Goal: Task Accomplishment & Management: Use online tool/utility

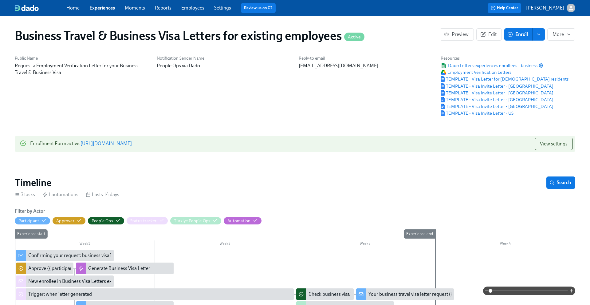
scroll to position [78, 0]
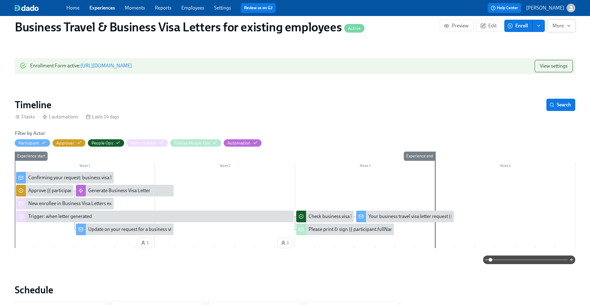
click at [560, 24] on span "More" at bounding box center [561, 26] width 18 height 6
click at [560, 24] on div at bounding box center [295, 152] width 590 height 305
click at [450, 27] on span "Preview" at bounding box center [457, 26] width 24 height 6
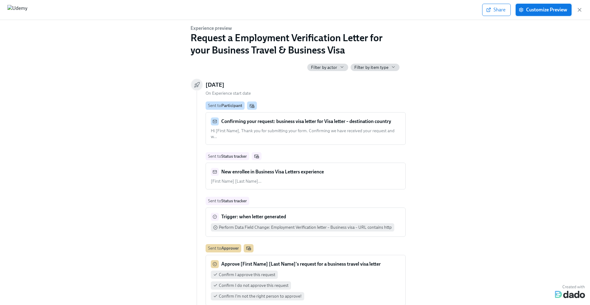
click at [550, 12] on span "Customize Preview" at bounding box center [543, 10] width 47 height 6
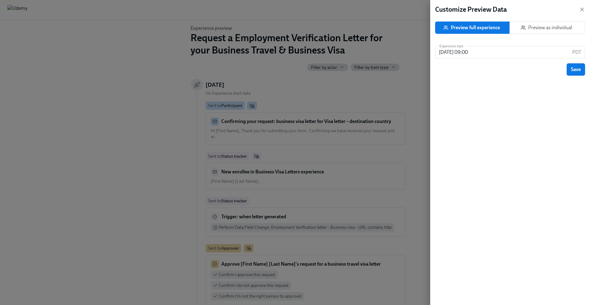
click at [552, 25] on span "Preview as individual" at bounding box center [547, 28] width 65 height 6
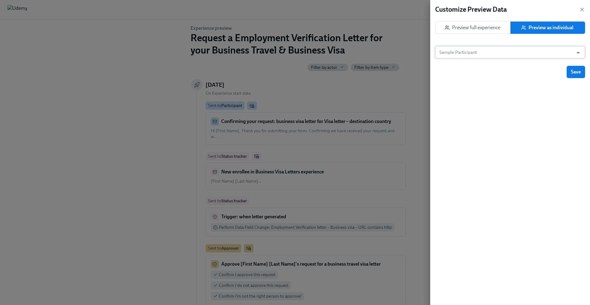
click at [550, 53] on input "Sample Participant" at bounding box center [504, 52] width 132 height 12
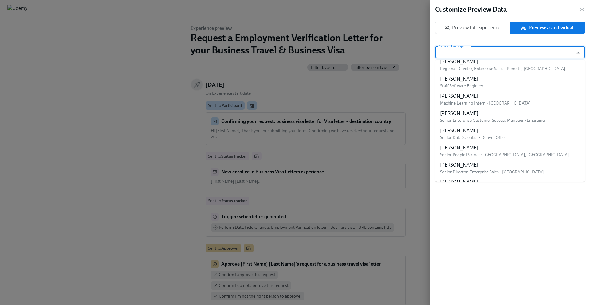
scroll to position [1004, 0]
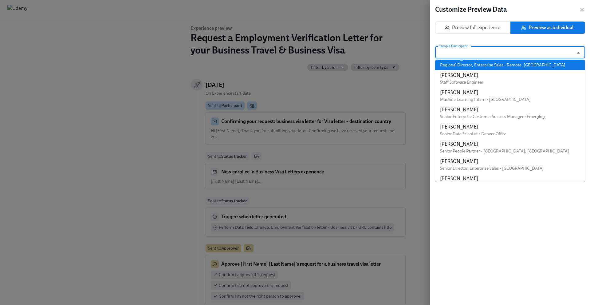
click at [490, 54] on input "Sample Participant" at bounding box center [504, 52] width 132 height 12
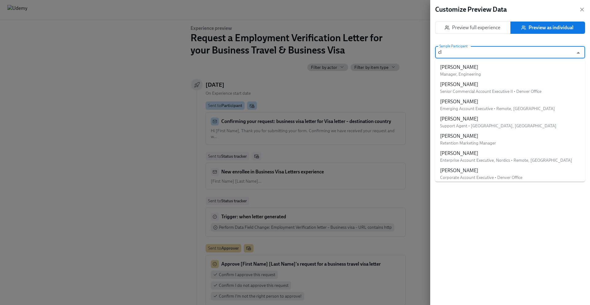
type input "c"
type input "d"
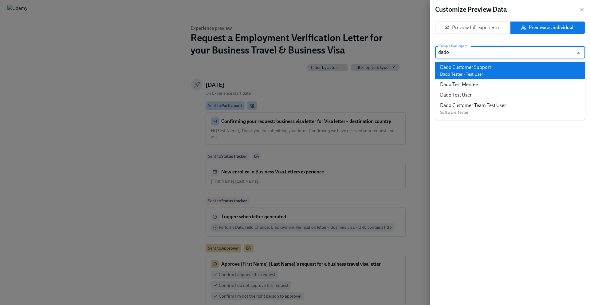
type input "dado"
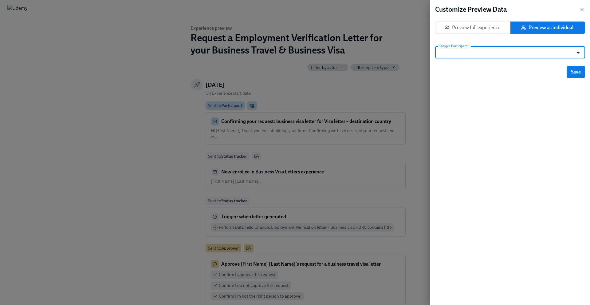
click at [576, 55] on icon "Open" at bounding box center [578, 53] width 8 height 8
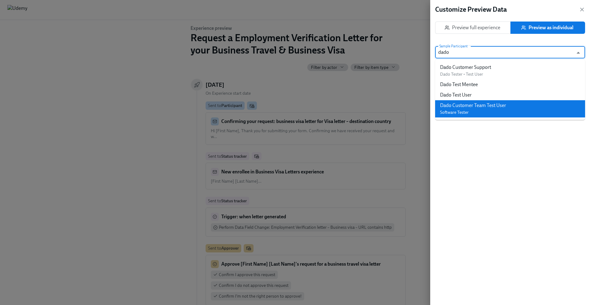
type input "dado"
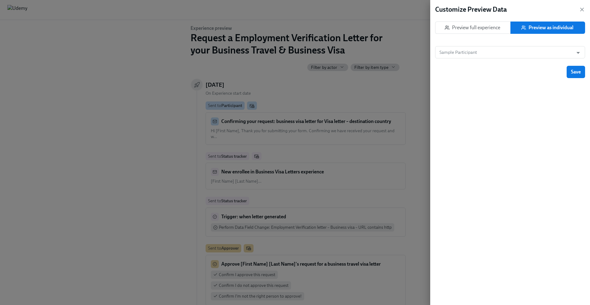
click at [531, 147] on div "Customize Preview Data Preview full experience Preview as individual Sample Par…" at bounding box center [510, 152] width 160 height 305
click at [582, 7] on icon "button" at bounding box center [582, 9] width 6 height 6
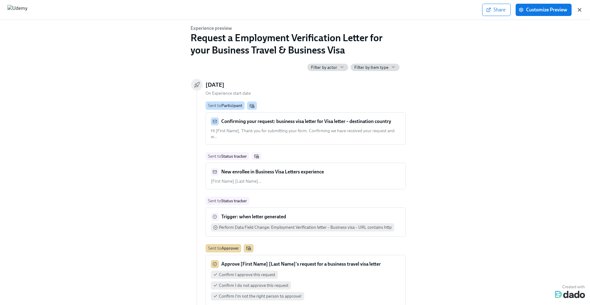
click at [580, 9] on icon "button" at bounding box center [579, 9] width 3 height 3
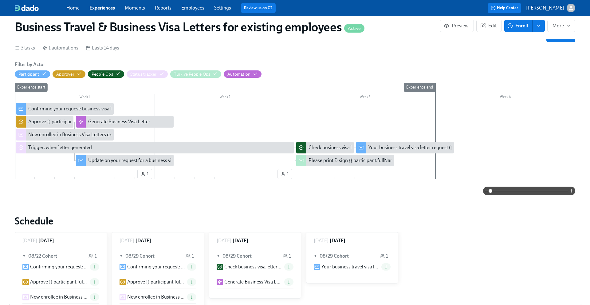
scroll to position [147, 0]
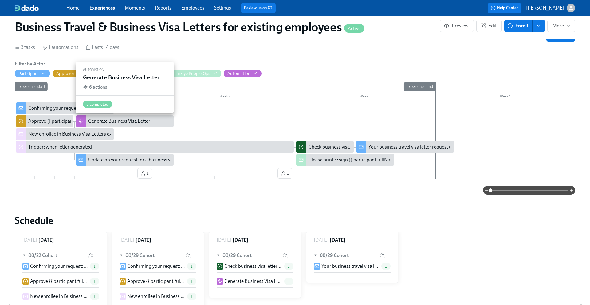
click at [113, 122] on div "Generate Business Visa Letter" at bounding box center [119, 121] width 62 height 7
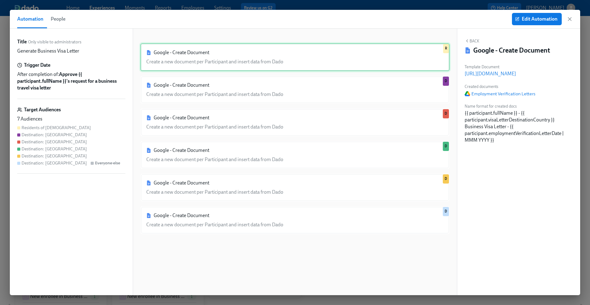
click at [178, 64] on div "Google - Create Document Create a new document per Participant and insert data …" at bounding box center [294, 57] width 309 height 28
click at [541, 21] on span "Edit Automation" at bounding box center [536, 19] width 41 height 6
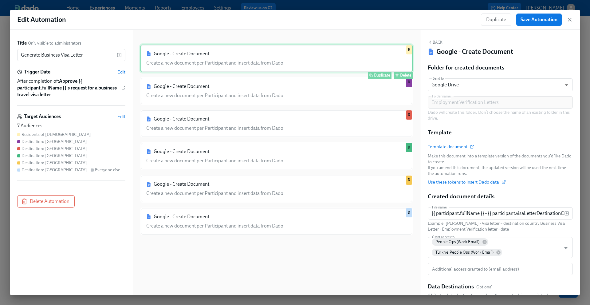
click at [282, 65] on div "Google - Create Document Create a new document per Participant and insert data …" at bounding box center [276, 59] width 272 height 28
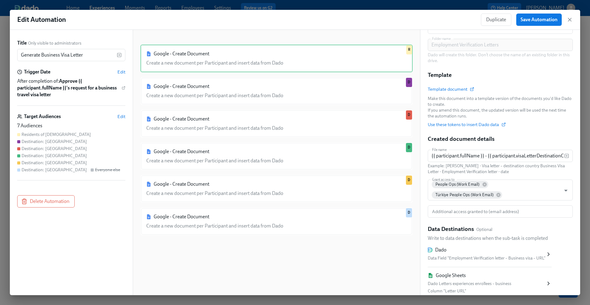
scroll to position [100, 0]
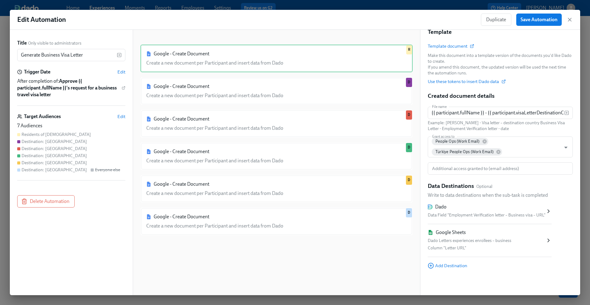
click at [516, 209] on div "Dado" at bounding box center [487, 206] width 118 height 7
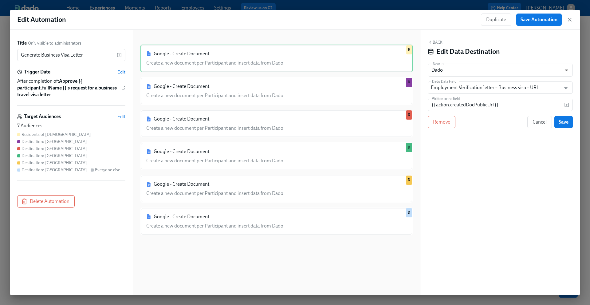
click at [437, 43] on button "Back" at bounding box center [435, 42] width 15 height 5
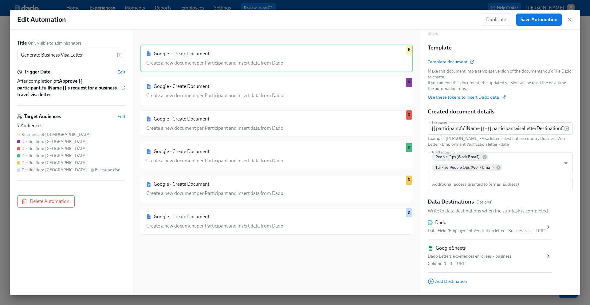
scroll to position [100, 0]
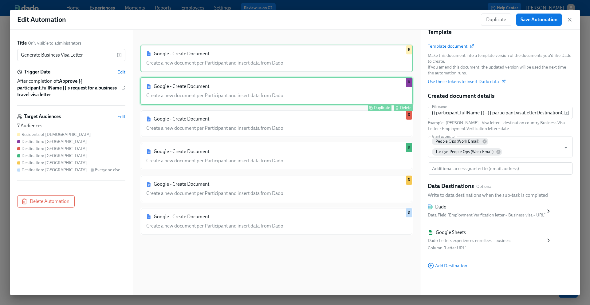
click at [239, 95] on div "Google - Create Document Create a new document per Participant and insert data …" at bounding box center [276, 91] width 272 height 28
type input "{{ participant.fullName }} - [GEOGRAPHIC_DATA] Business Visa Letter - {{ partic…"
